Goal: Task Accomplishment & Management: Complete application form

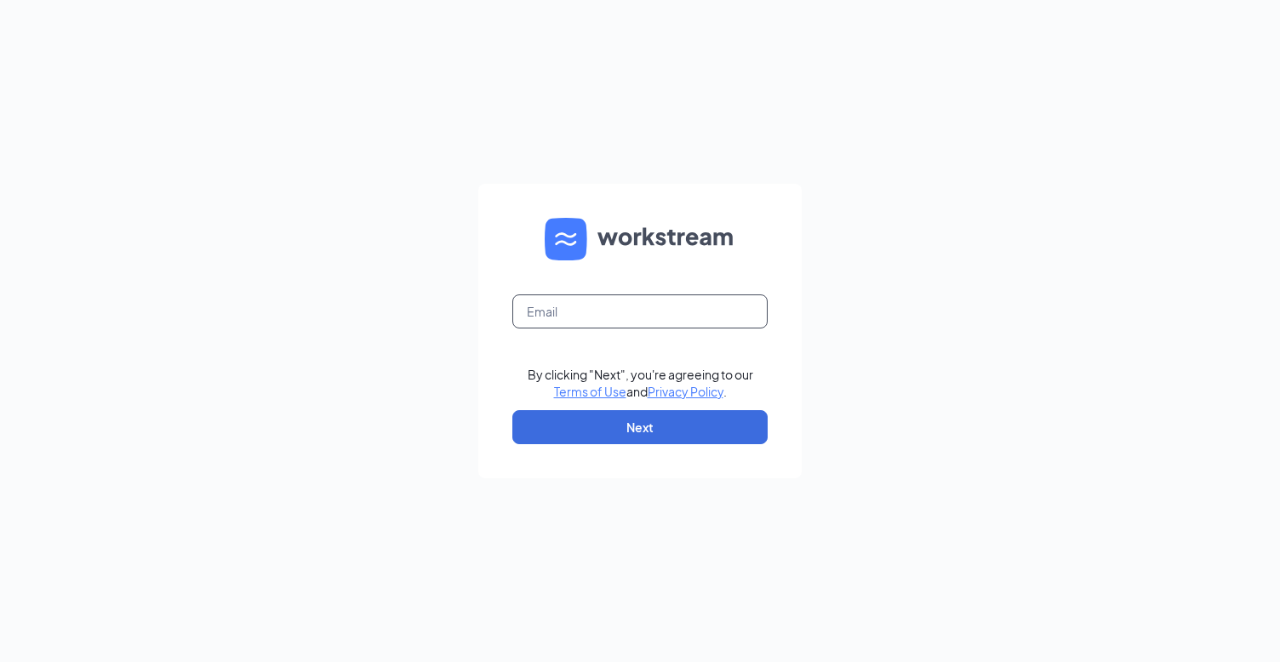
click at [730, 301] on input "text" at bounding box center [639, 312] width 255 height 34
click at [581, 329] on div "Email field is required" at bounding box center [639, 322] width 255 height 54
click at [591, 318] on input "text" at bounding box center [639, 312] width 255 height 34
type input "[PERSON_NAME][EMAIL_ADDRESS][DOMAIN_NAME]"
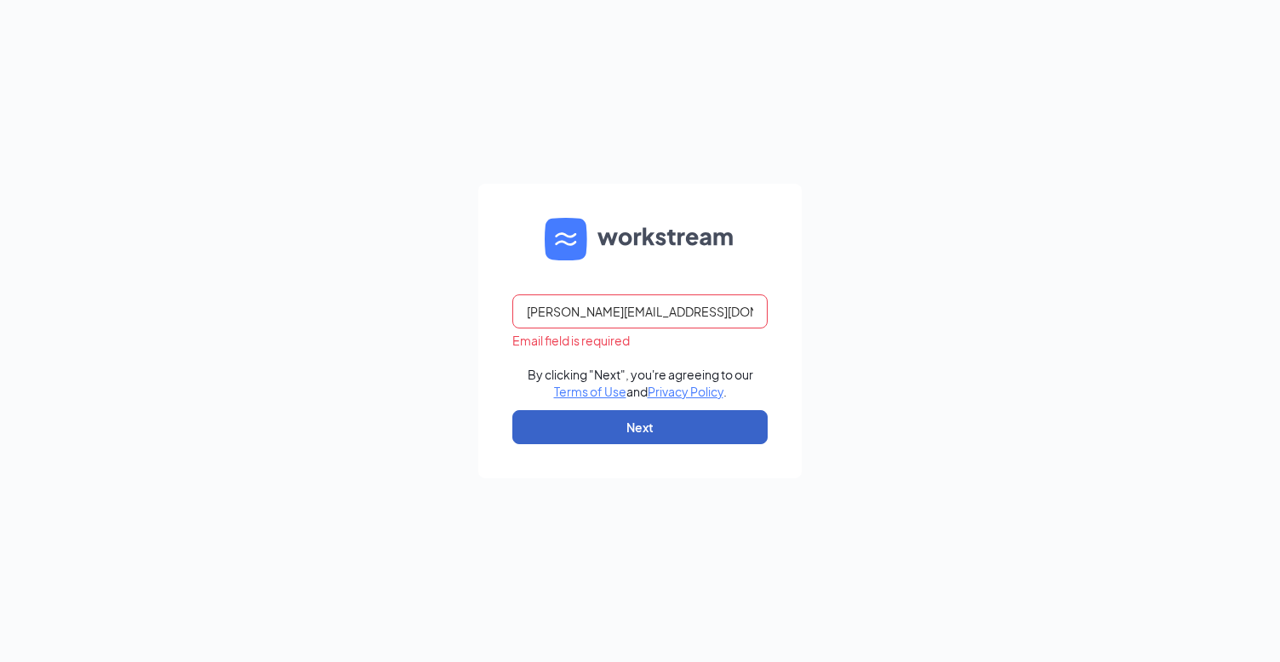
click at [673, 426] on button "Next" at bounding box center [639, 427] width 255 height 34
